Goal: Find specific page/section: Find specific page/section

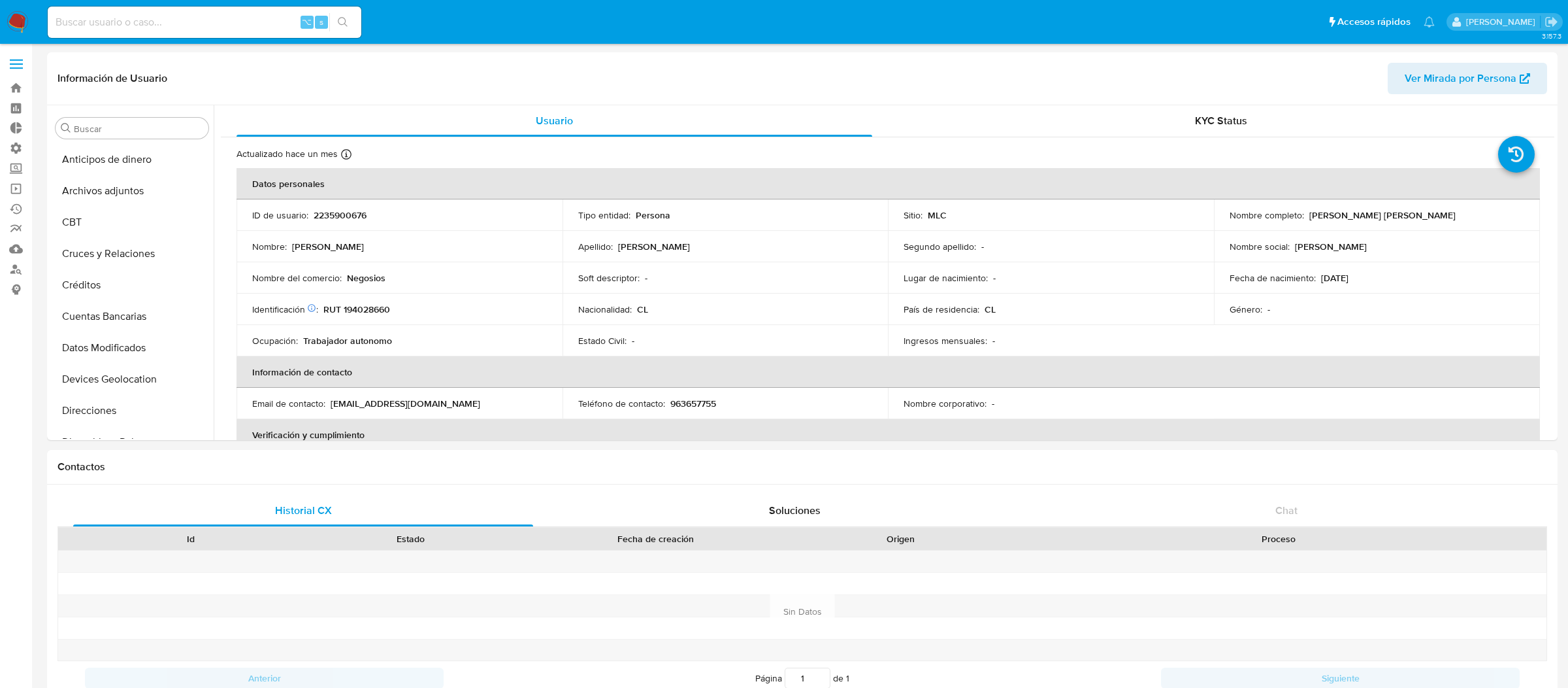
select select "10"
click at [15, 63] on span at bounding box center [16, 64] width 13 height 2
click at [0, 0] on input "checkbox" at bounding box center [0, 0] width 0 height 0
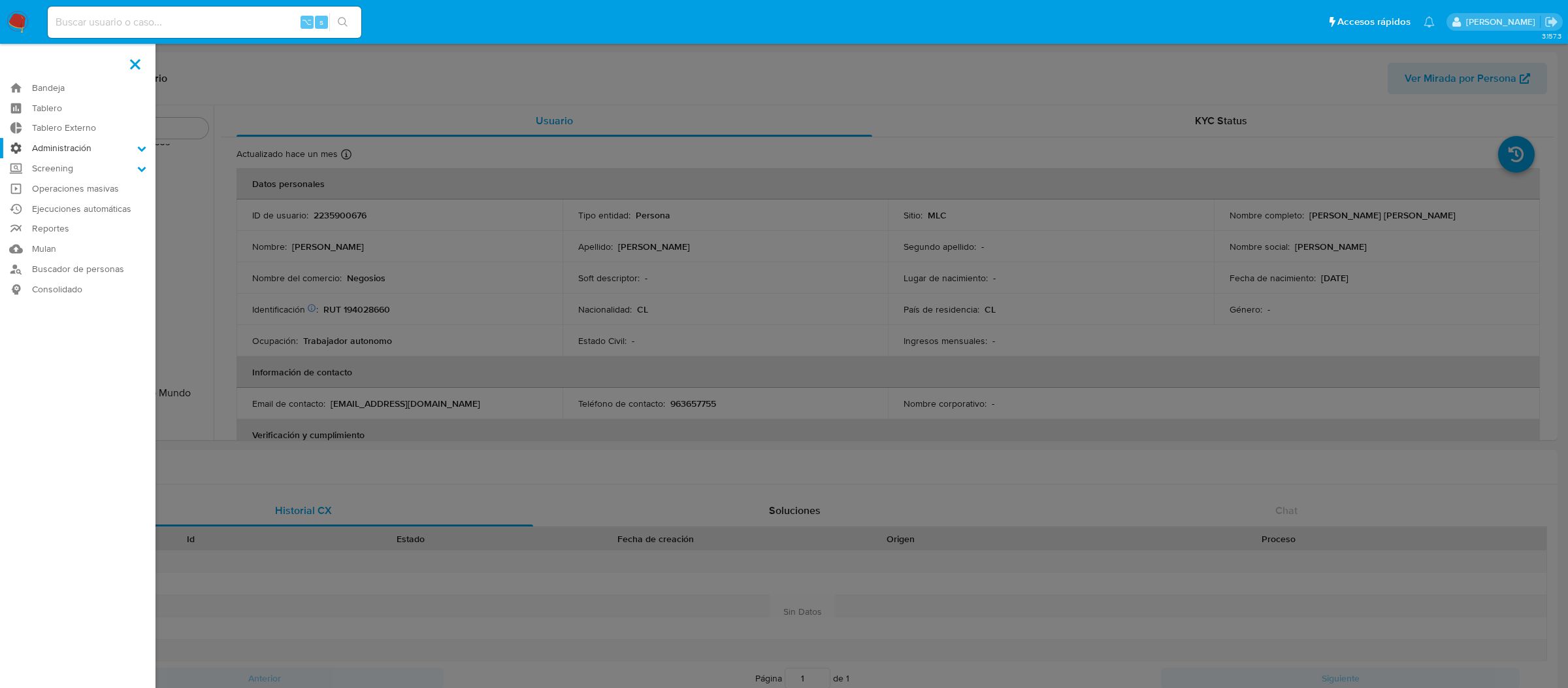
click at [59, 152] on label "Administración" at bounding box center [77, 147] width 156 height 20
click at [0, 0] on input "Administración" at bounding box center [0, 0] width 0 height 0
click at [59, 163] on link "Reglas" at bounding box center [77, 165] width 156 height 16
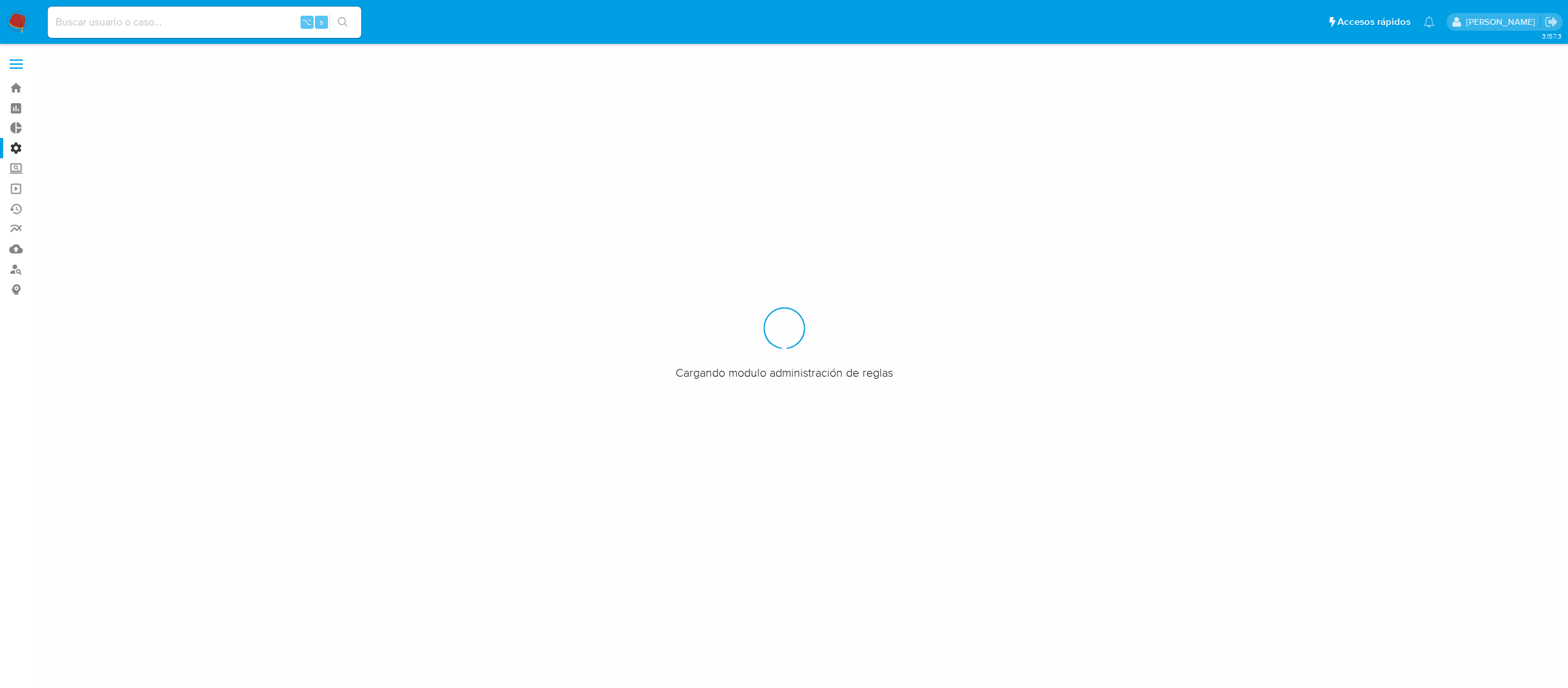
click at [9, 51] on label at bounding box center [16, 63] width 33 height 27
click at [0, 0] on input "checkbox" at bounding box center [0, 0] width 0 height 0
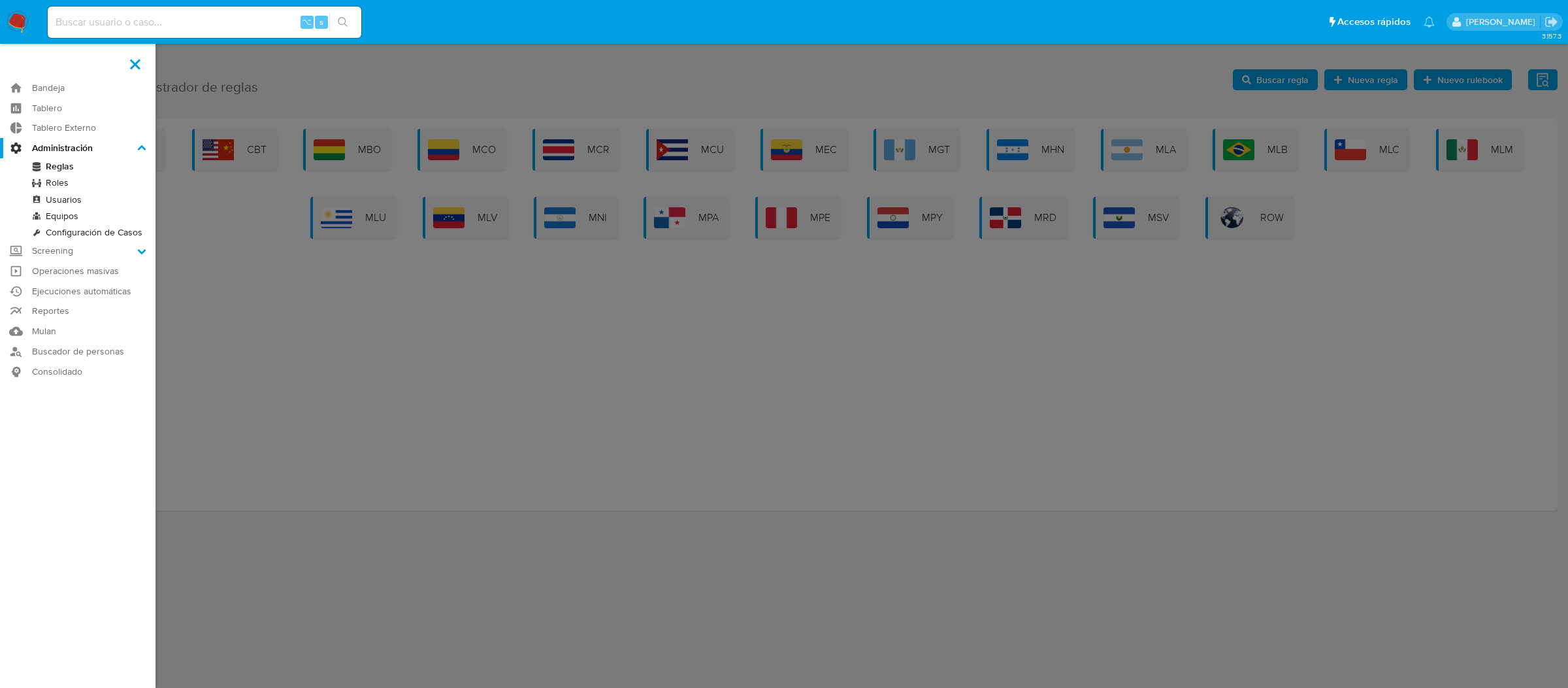
click at [70, 159] on link "Reglas" at bounding box center [77, 165] width 156 height 16
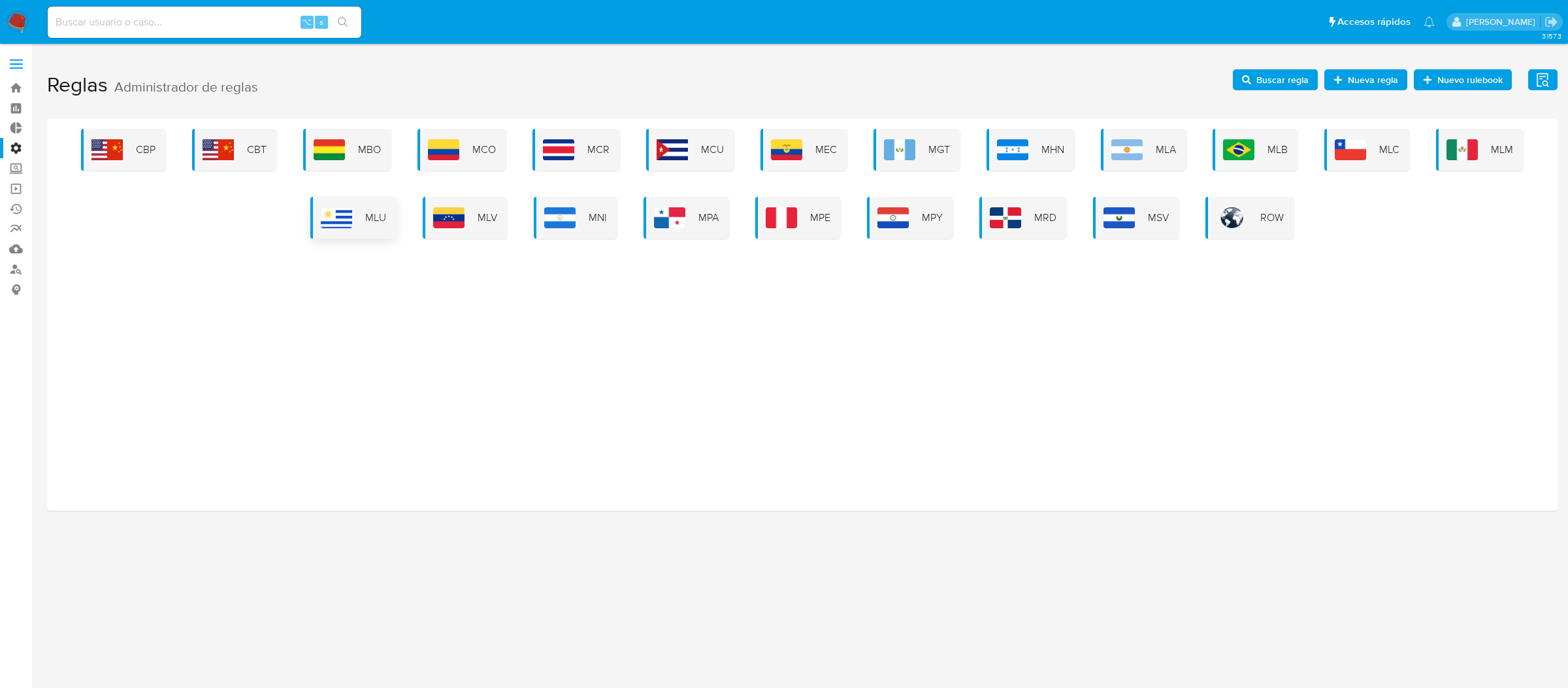
click at [345, 197] on div "MLU" at bounding box center [353, 217] width 86 height 42
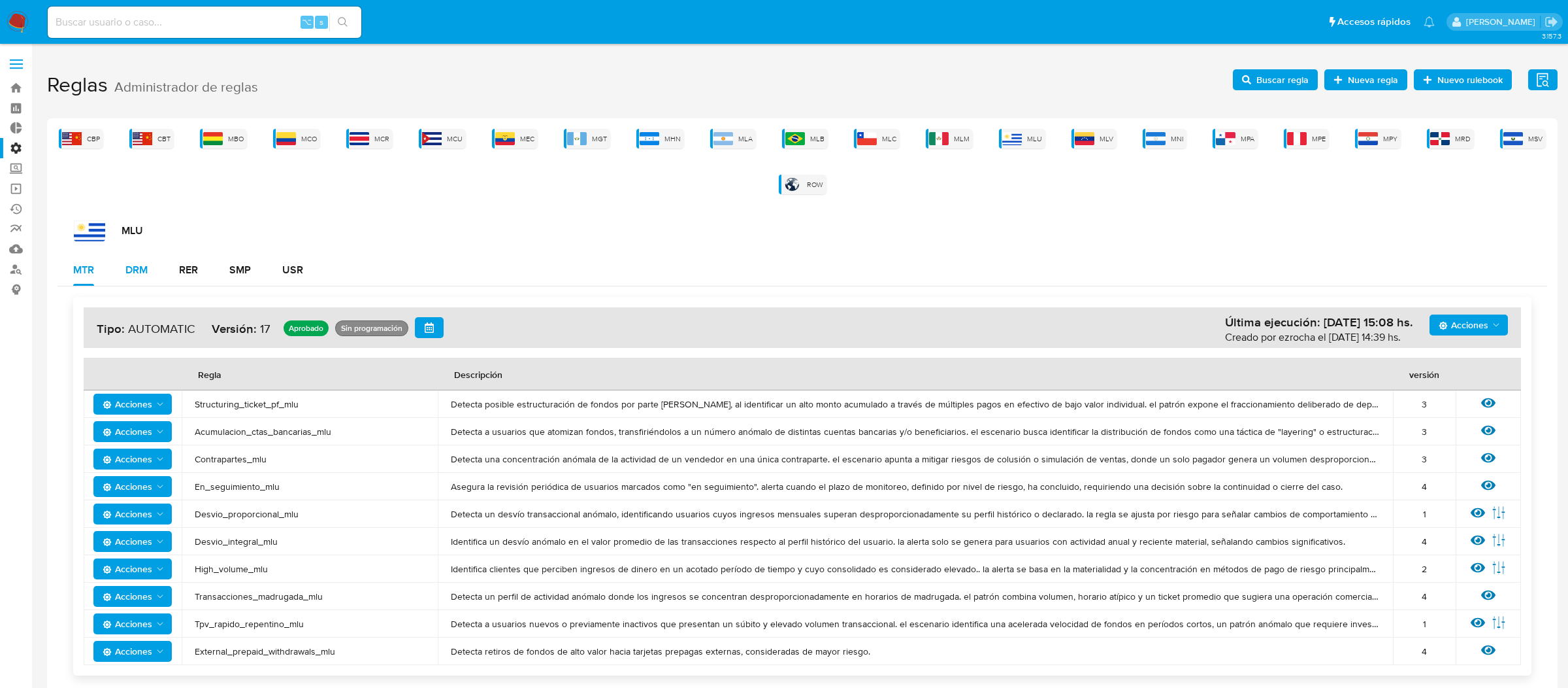
click at [127, 284] on div "DRM" at bounding box center [137, 269] width 23 height 31
